Goal: Download file/media

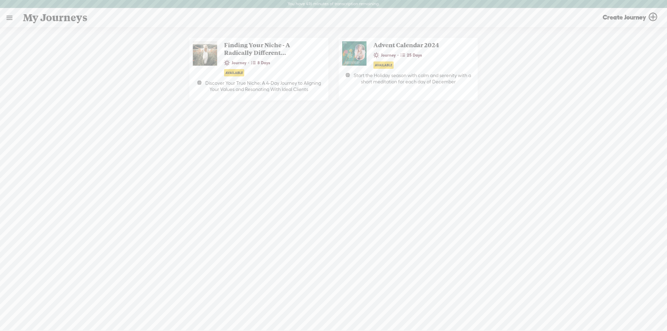
click at [10, 19] on link at bounding box center [9, 18] width 18 height 18
click at [35, 146] on div "MY LIBRARY" at bounding box center [40, 149] width 32 height 6
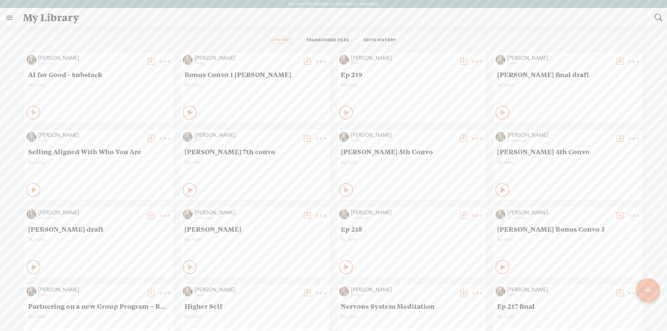
click at [146, 60] on t at bounding box center [151, 62] width 10 height 10
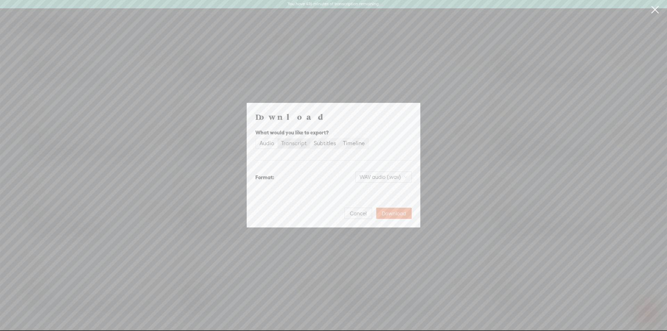
click at [286, 139] on div "Transcript" at bounding box center [294, 144] width 26 height 10
click at [278, 139] on input "Transcript" at bounding box center [278, 139] width 0 height 0
click at [385, 175] on span "Plain text (.txt)" at bounding box center [388, 177] width 40 height 10
click at [367, 212] on div "Microsoft Word (.docx)" at bounding box center [378, 211] width 58 height 7
click at [389, 212] on span "Download" at bounding box center [394, 213] width 24 height 7
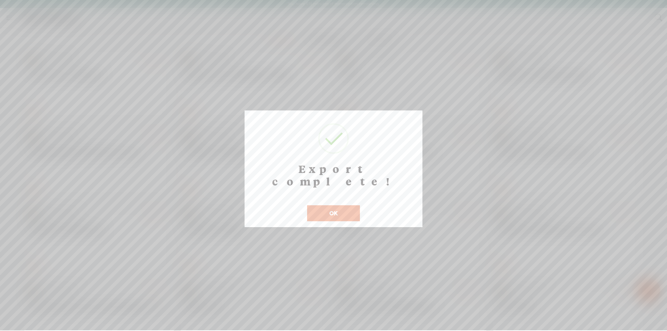
click at [335, 205] on button "OK" at bounding box center [333, 213] width 53 height 16
